Goal: Navigation & Orientation: Find specific page/section

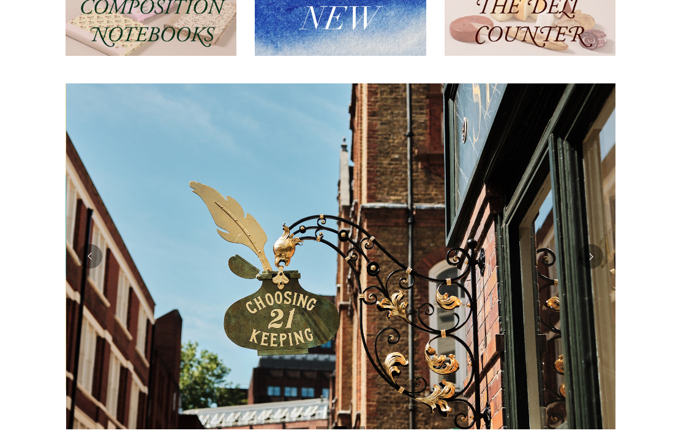
scroll to position [179, 0]
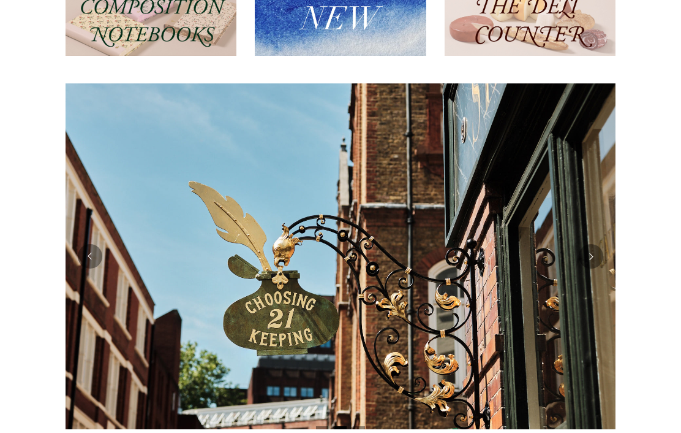
click at [600, 254] on button "Next" at bounding box center [591, 256] width 25 height 25
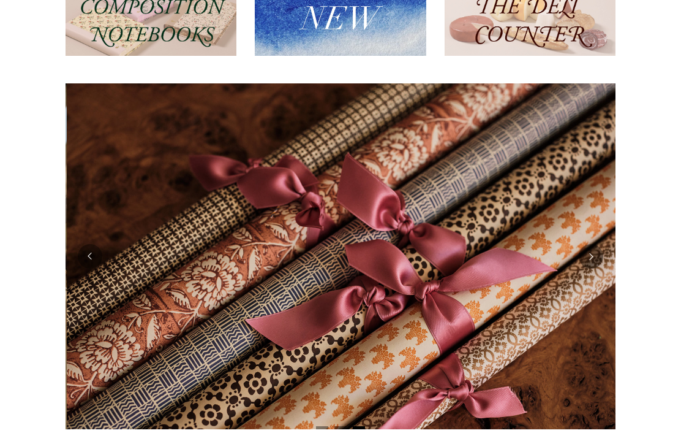
scroll to position [0, 1100]
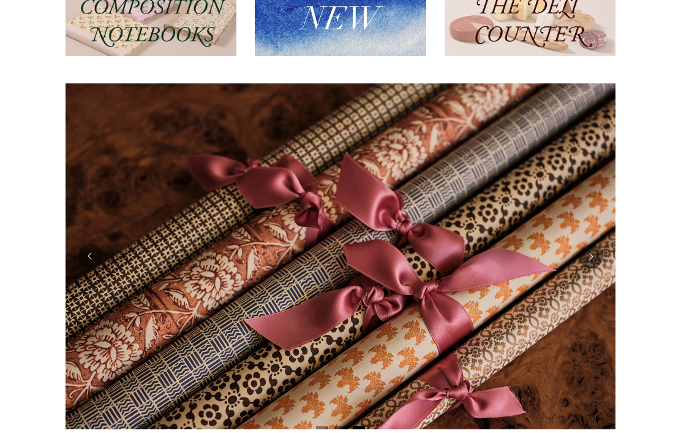
click at [596, 259] on button "Next" at bounding box center [591, 256] width 25 height 25
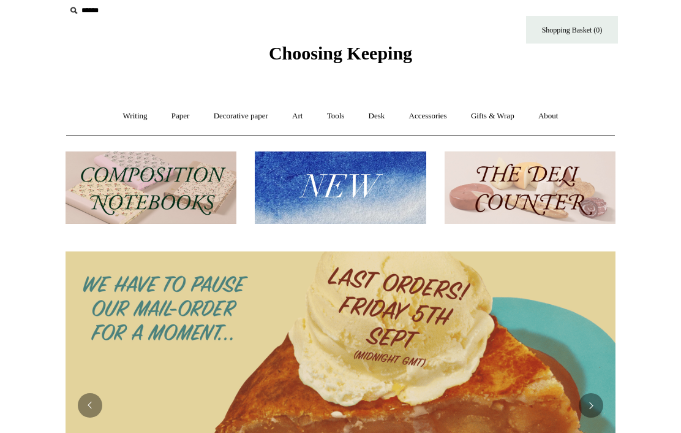
scroll to position [0, 0]
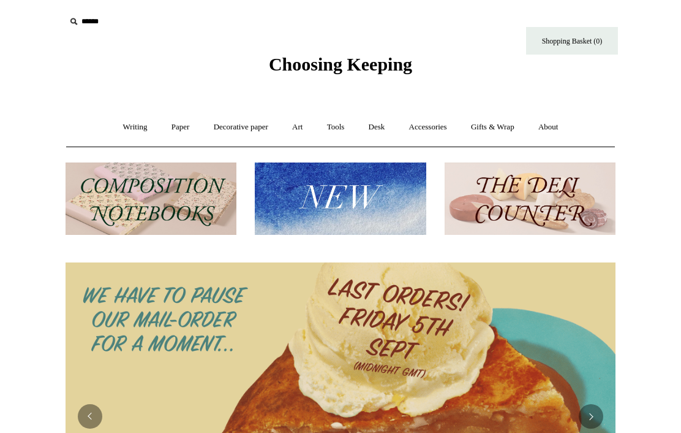
click at [388, 210] on img at bounding box center [340, 198] width 171 height 73
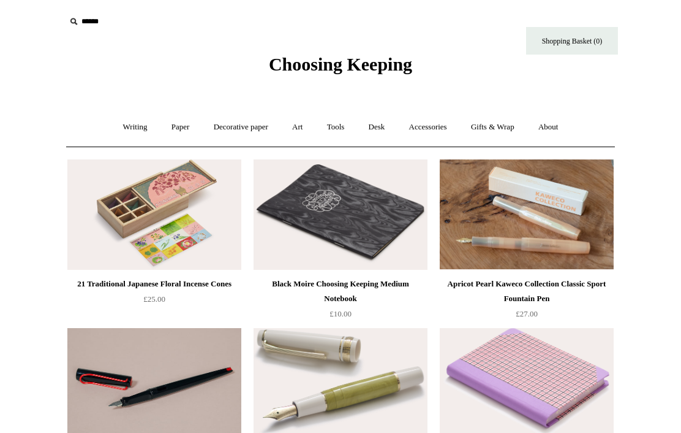
click at [437, 126] on link "Accessories +" at bounding box center [428, 127] width 60 height 32
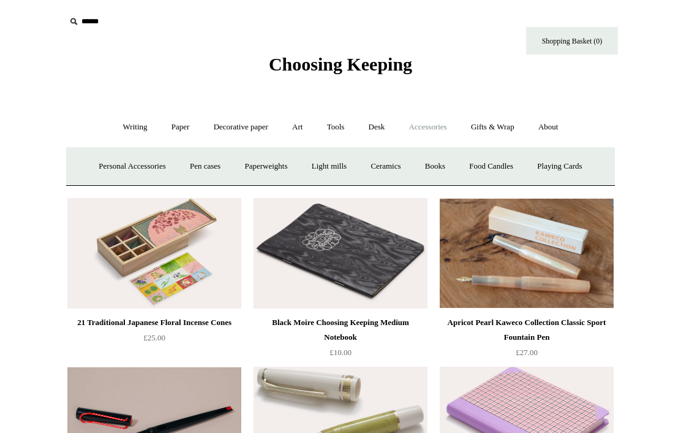
click at [265, 168] on link "Paperweights +" at bounding box center [265, 166] width 65 height 32
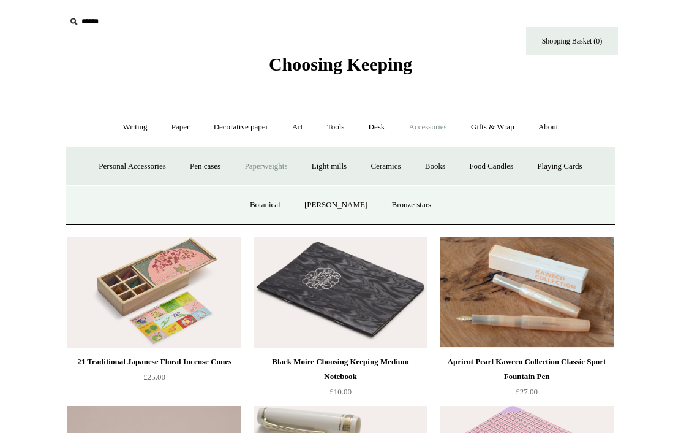
click at [574, 169] on link "Playing Cards" at bounding box center [559, 166] width 67 height 32
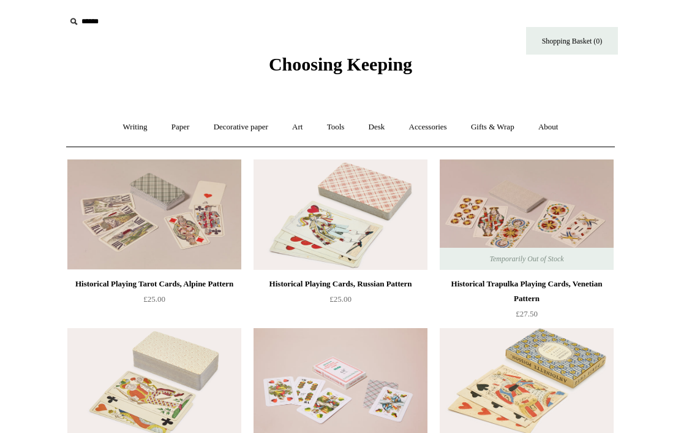
click at [502, 131] on link "Gifts & Wrap +" at bounding box center [493, 127] width 66 height 32
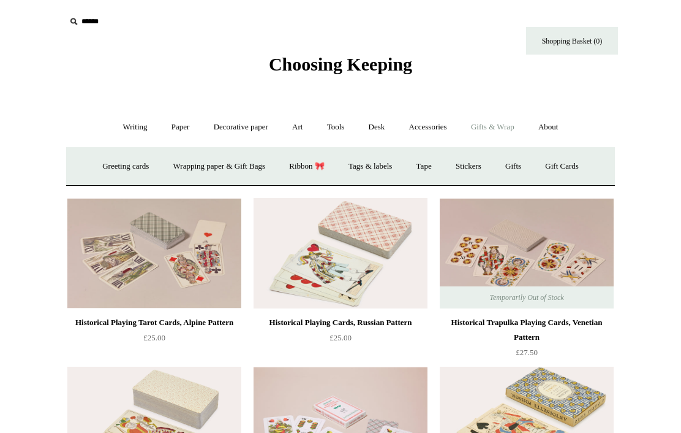
click at [475, 166] on link "Stickers" at bounding box center [469, 166] width 48 height 32
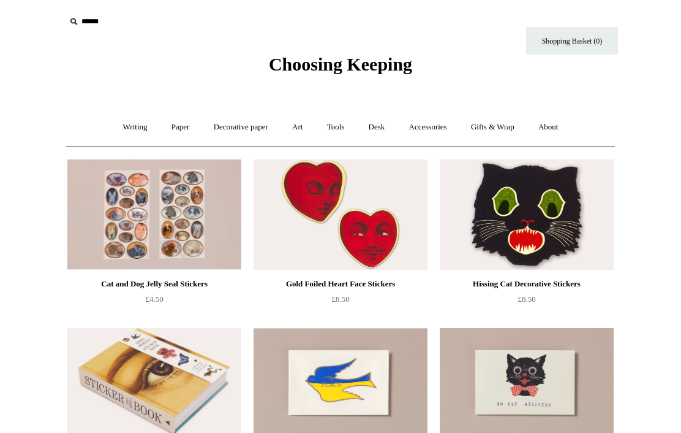
click at [436, 126] on link "Accessories +" at bounding box center [428, 127] width 60 height 32
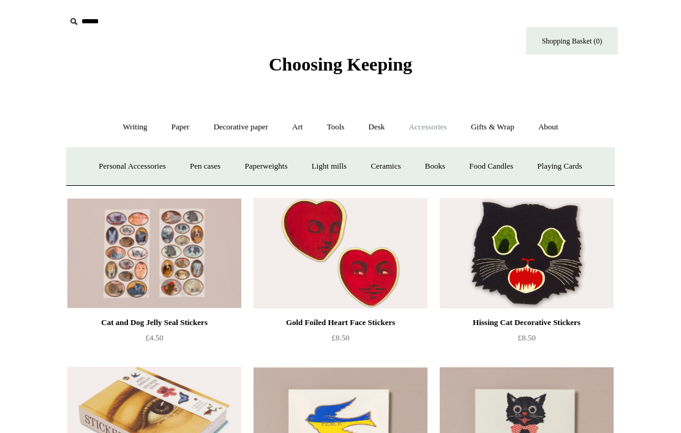
click at [378, 127] on link "Desk +" at bounding box center [377, 127] width 39 height 32
click at [244, 167] on link "Boxes & archiving" at bounding box center [263, 166] width 82 height 32
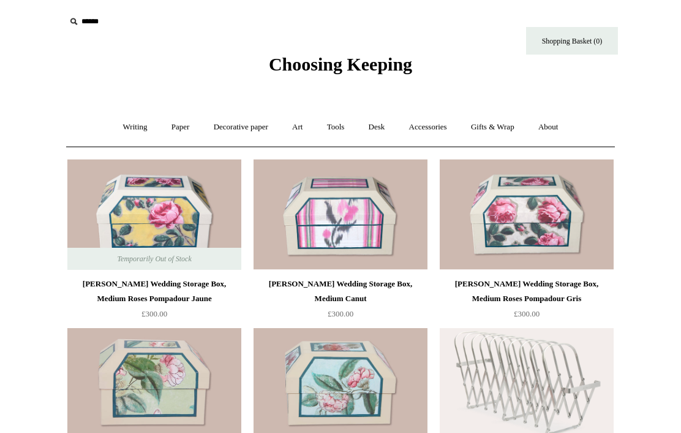
click at [379, 118] on link "Desk +" at bounding box center [377, 127] width 39 height 32
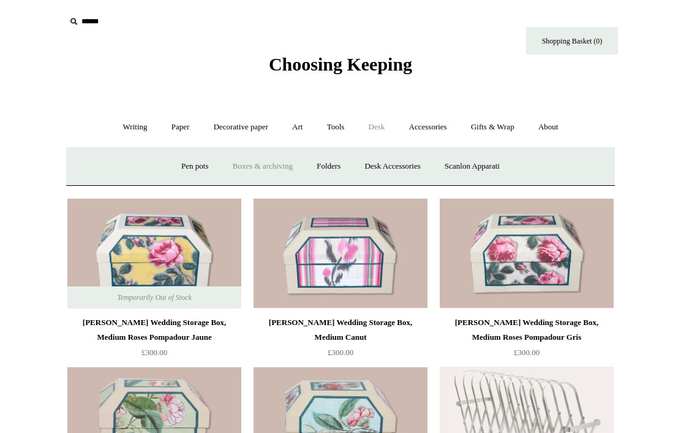
click at [401, 164] on link "Desk Accessories" at bounding box center [393, 166] width 78 height 32
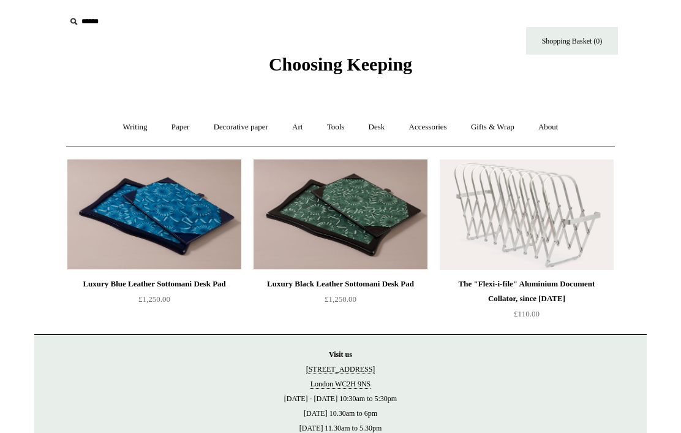
click at [338, 127] on link "Tools +" at bounding box center [336, 127] width 40 height 32
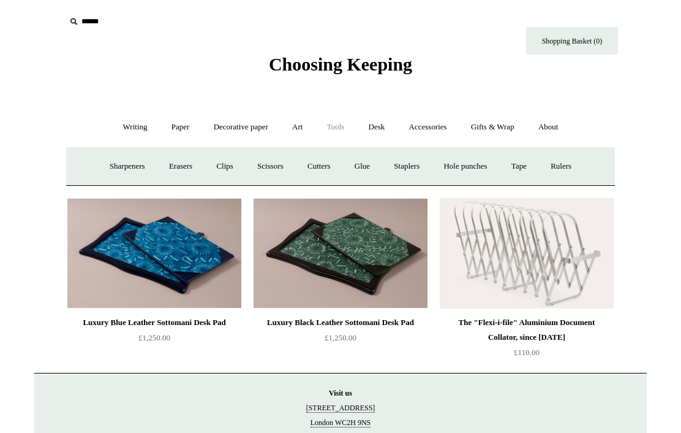
click at [317, 162] on link "Cutters" at bounding box center [319, 166] width 45 height 32
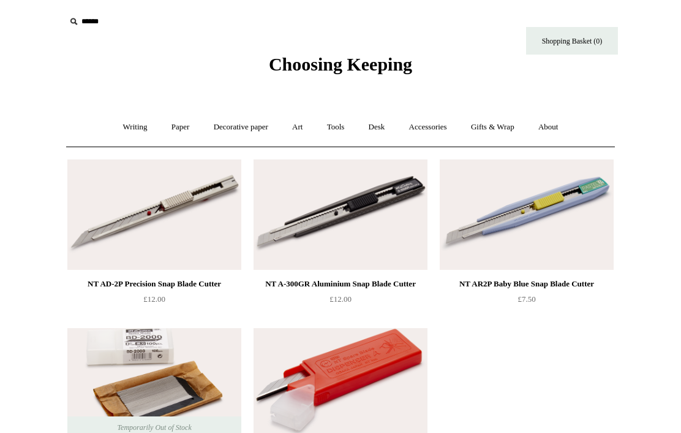
click at [338, 127] on link "Tools +" at bounding box center [336, 127] width 40 height 32
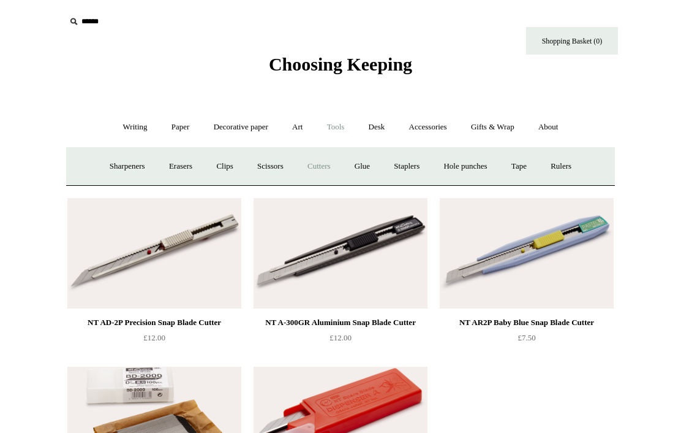
click at [295, 123] on link "Art +" at bounding box center [297, 127] width 32 height 32
click at [559, 161] on link "Nibs & ink" at bounding box center [531, 166] width 58 height 32
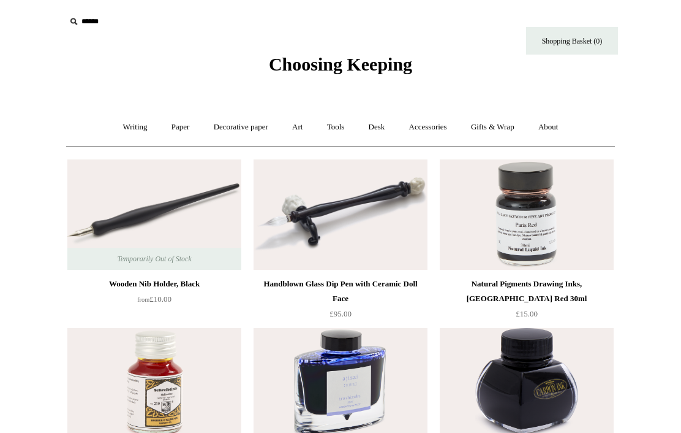
click at [295, 126] on link "Art +" at bounding box center [297, 127] width 32 height 32
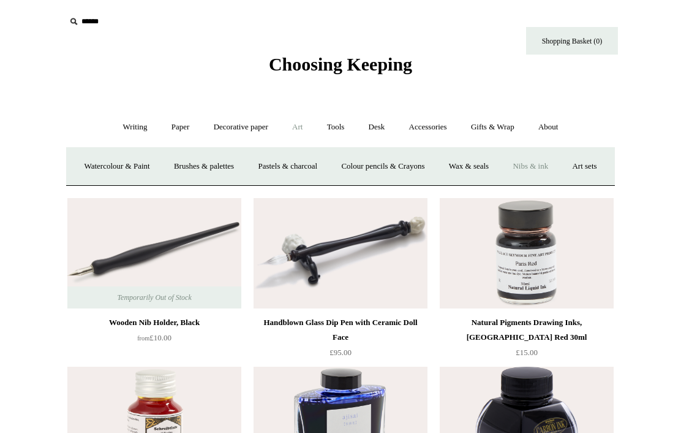
click at [89, 168] on link "Watercolour & Paint" at bounding box center [117, 166] width 88 height 32
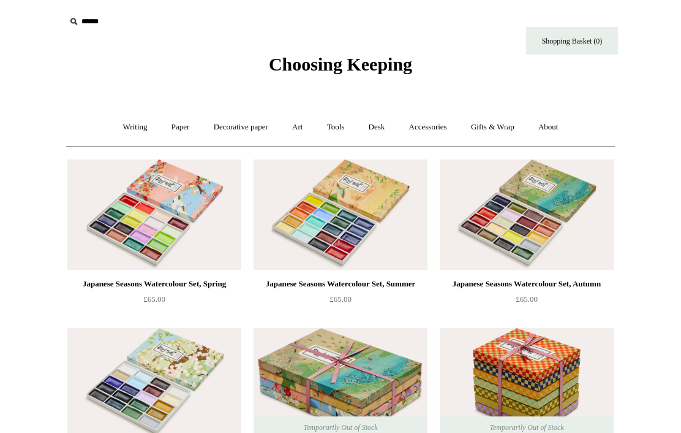
click at [296, 125] on link "Art +" at bounding box center [297, 127] width 32 height 32
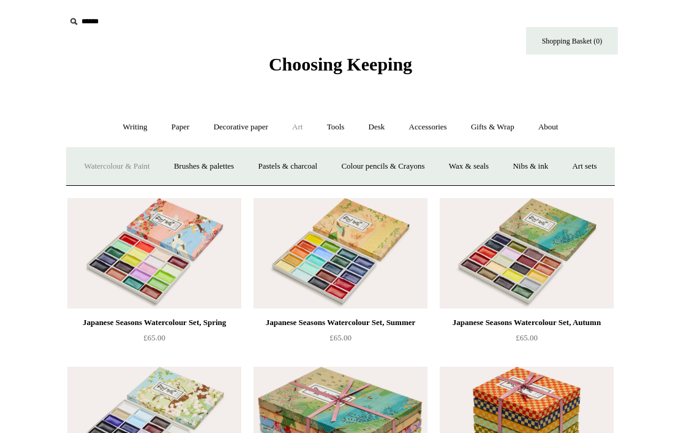
click at [166, 129] on link "Paper +" at bounding box center [181, 127] width 40 height 32
click at [237, 167] on link "📆 Dated Diaries 📆" at bounding box center [244, 166] width 89 height 32
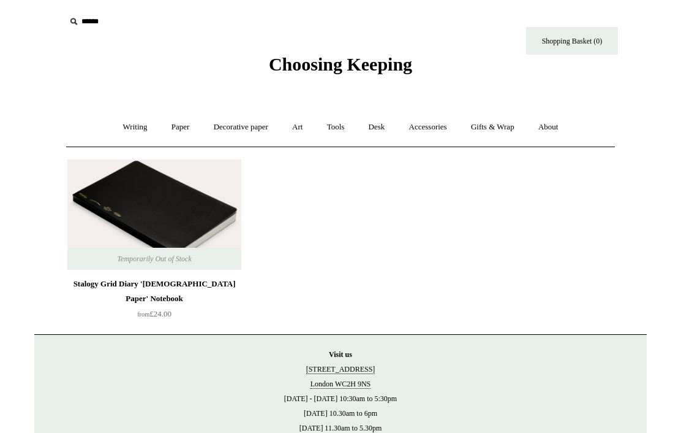
click at [167, 132] on link "Paper +" at bounding box center [181, 127] width 40 height 32
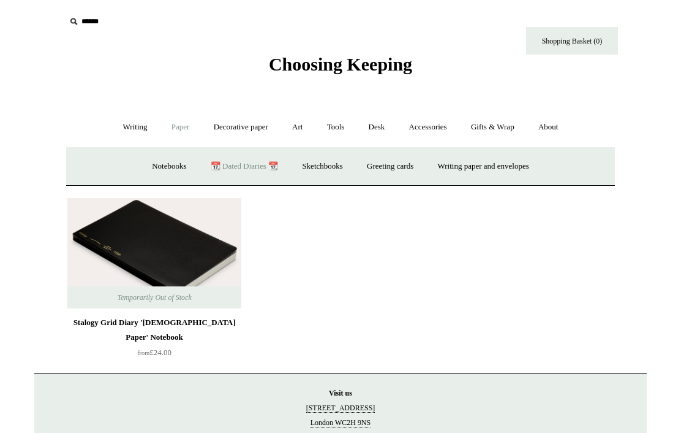
click at [323, 165] on link "Sketchbooks +" at bounding box center [322, 166] width 62 height 32
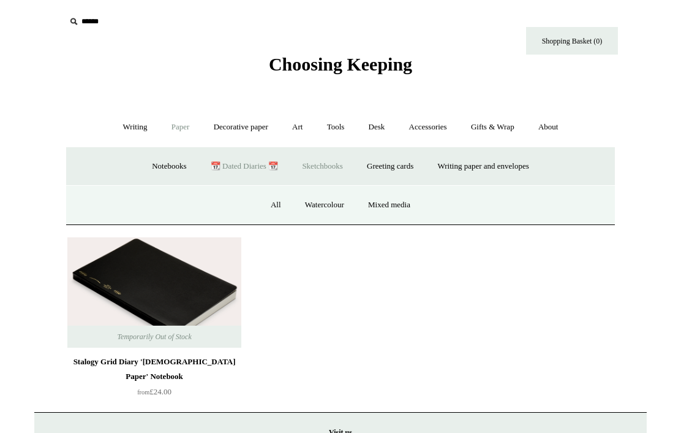
click at [395, 208] on link "Mixed media" at bounding box center [389, 205] width 64 height 32
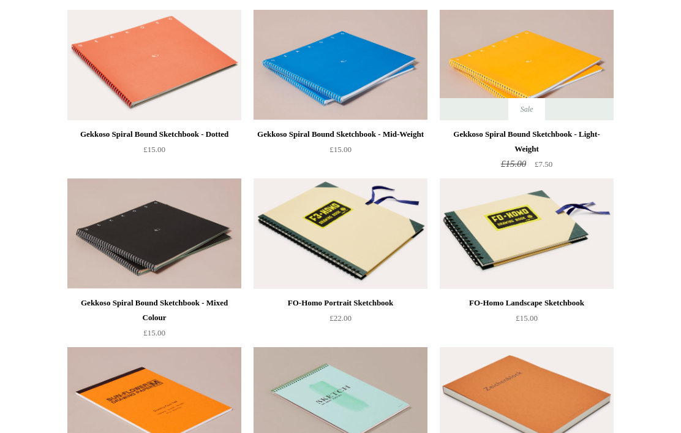
scroll to position [317, 0]
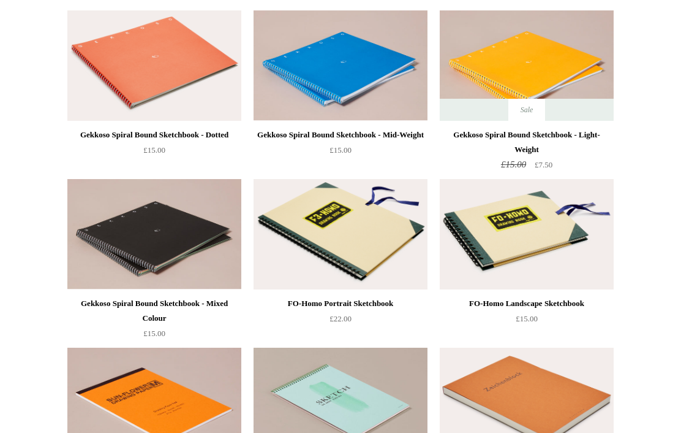
click at [557, 85] on img at bounding box center [527, 66] width 174 height 110
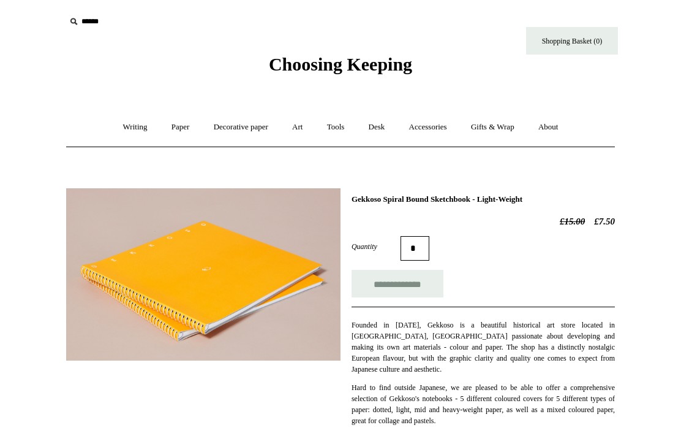
click at [124, 128] on link "Writing +" at bounding box center [135, 127] width 47 height 32
